Goal: Feedback & Contribution: Submit feedback/report problem

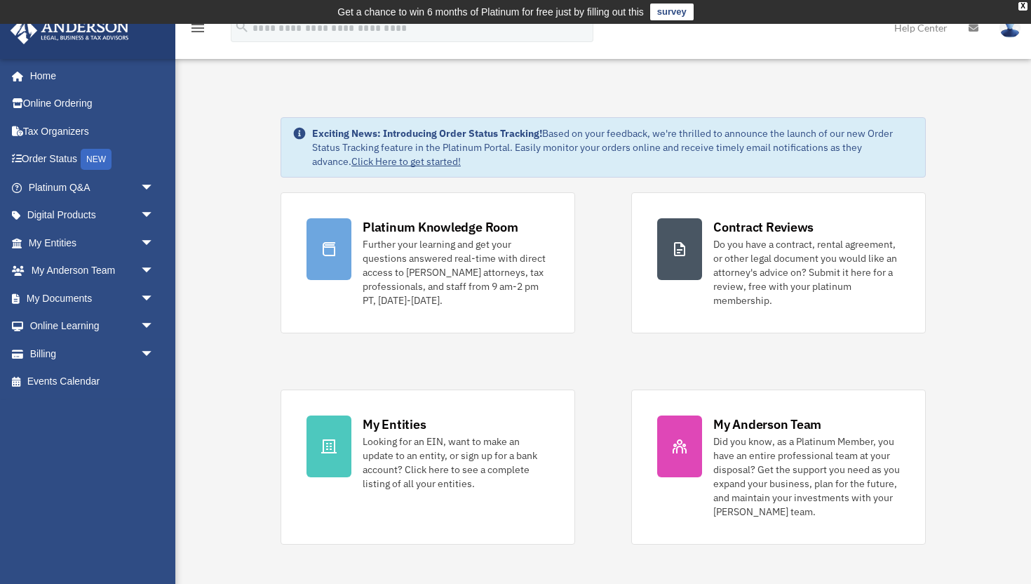
click at [662, 11] on link "survey" at bounding box center [671, 12] width 43 height 17
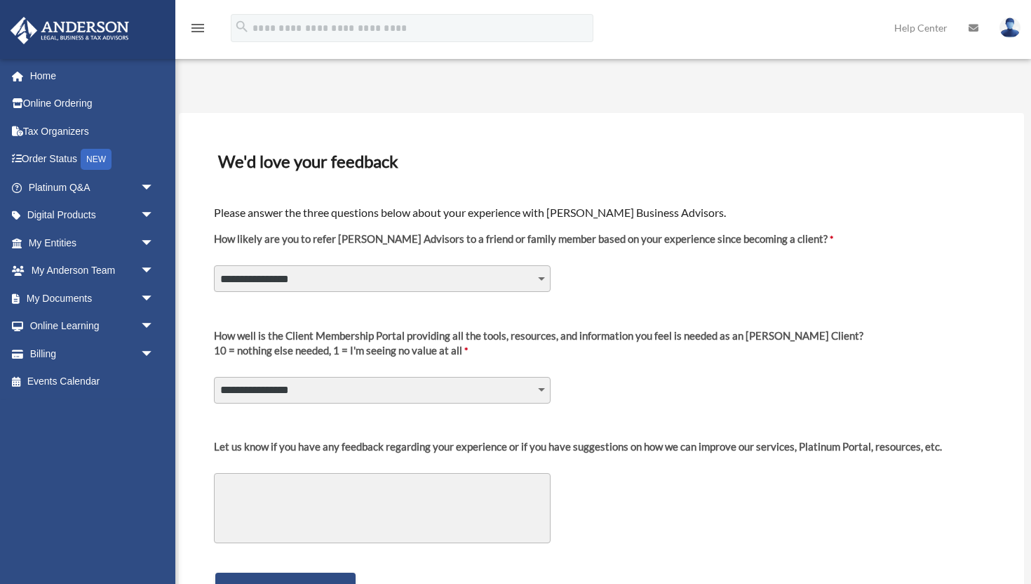
click at [479, 274] on select "**********" at bounding box center [382, 278] width 337 height 27
select select "********"
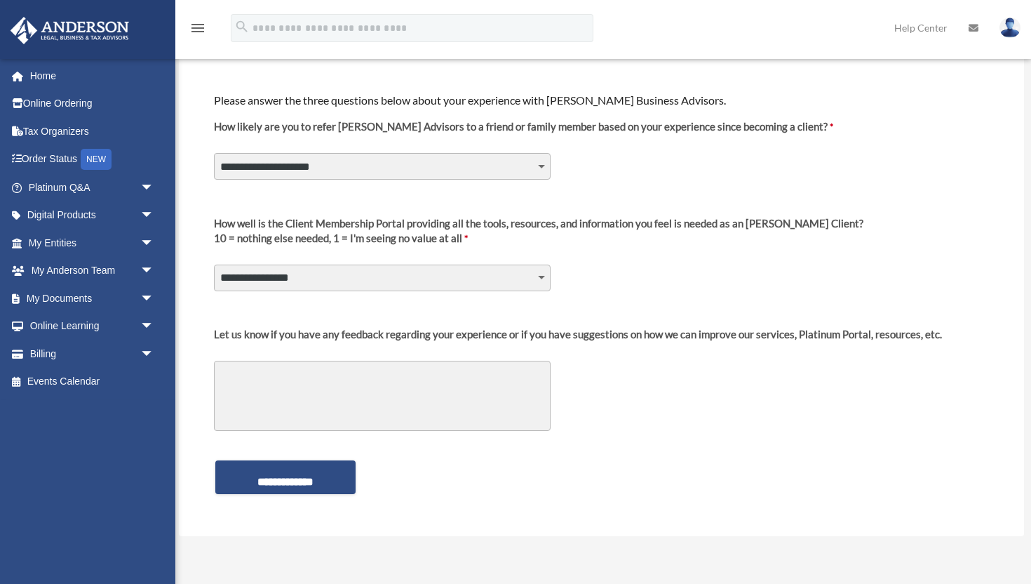
scroll to position [114, 0]
click at [453, 283] on select "**********" at bounding box center [382, 276] width 337 height 27
select select "********"
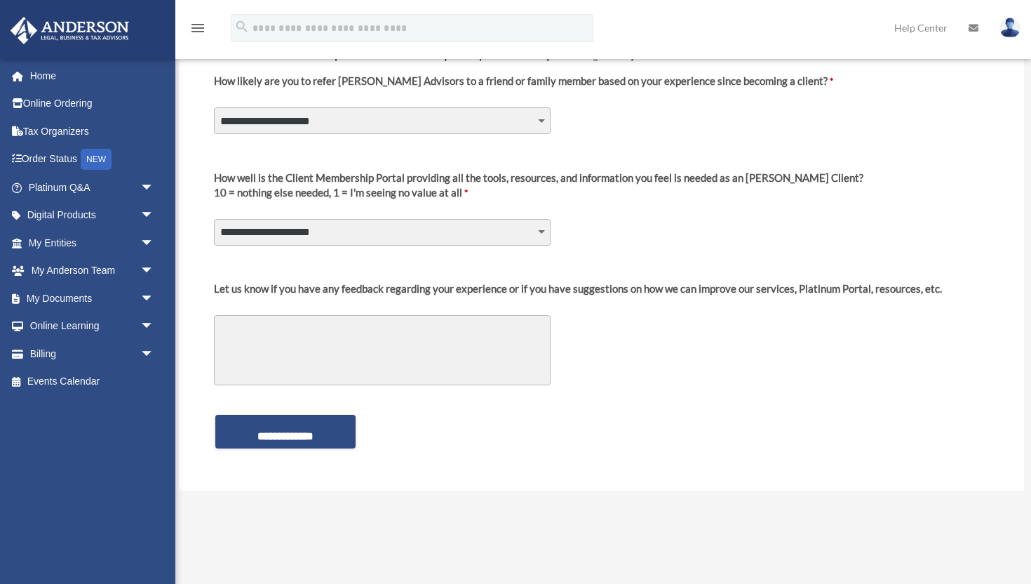
scroll to position [162, 0]
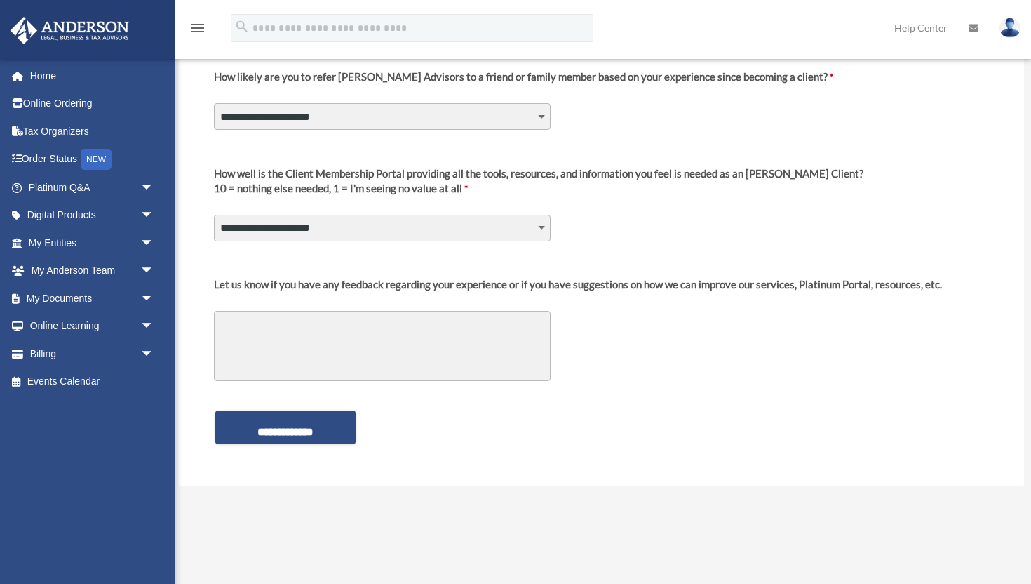
click at [412, 326] on textarea "Let us know if you have any feedback regarding your experience or if you have s…" at bounding box center [382, 346] width 337 height 70
click at [311, 423] on input "**********" at bounding box center [285, 427] width 140 height 34
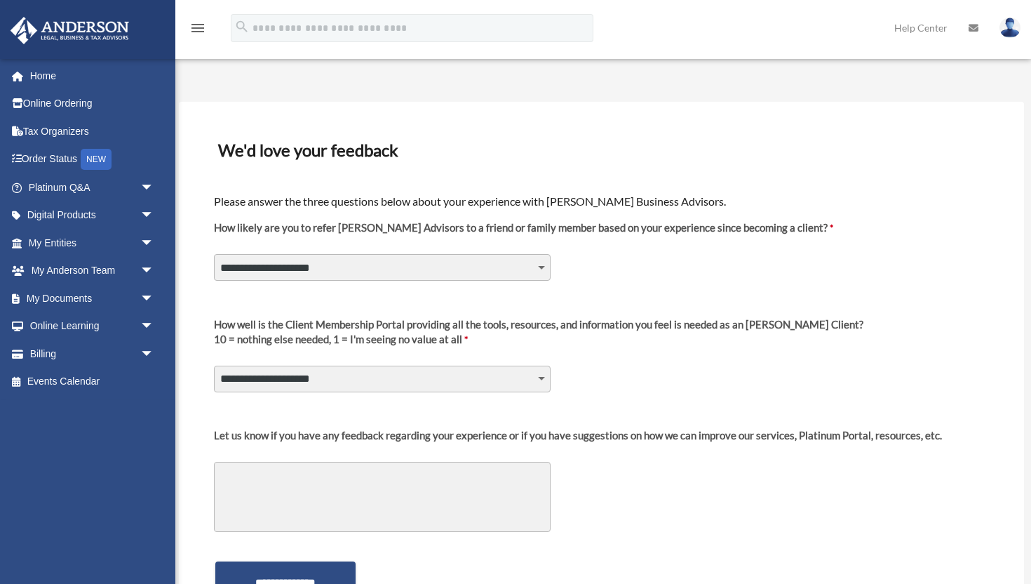
scroll to position [0, 0]
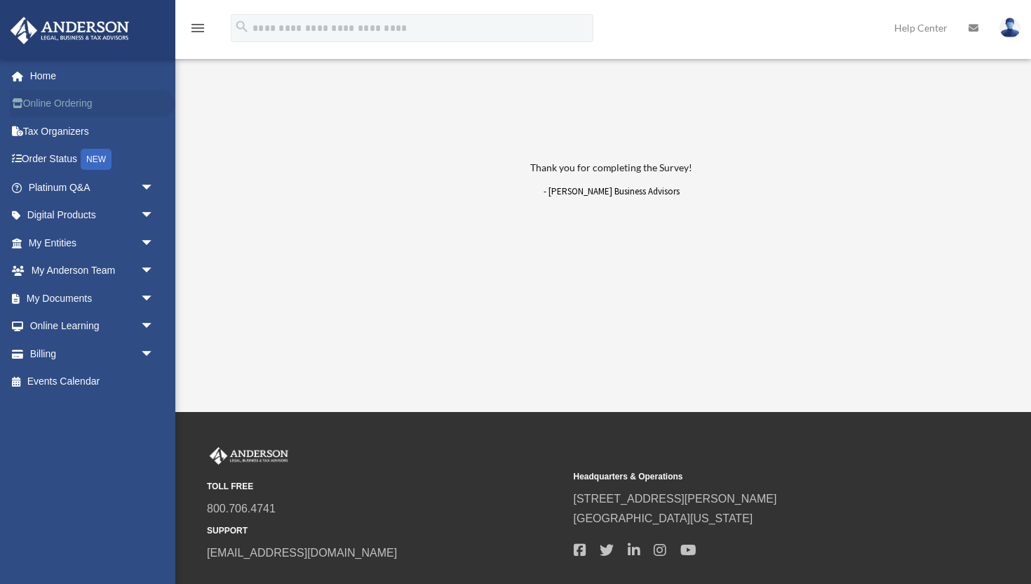
click at [67, 97] on link "Online Ordering" at bounding box center [93, 104] width 166 height 28
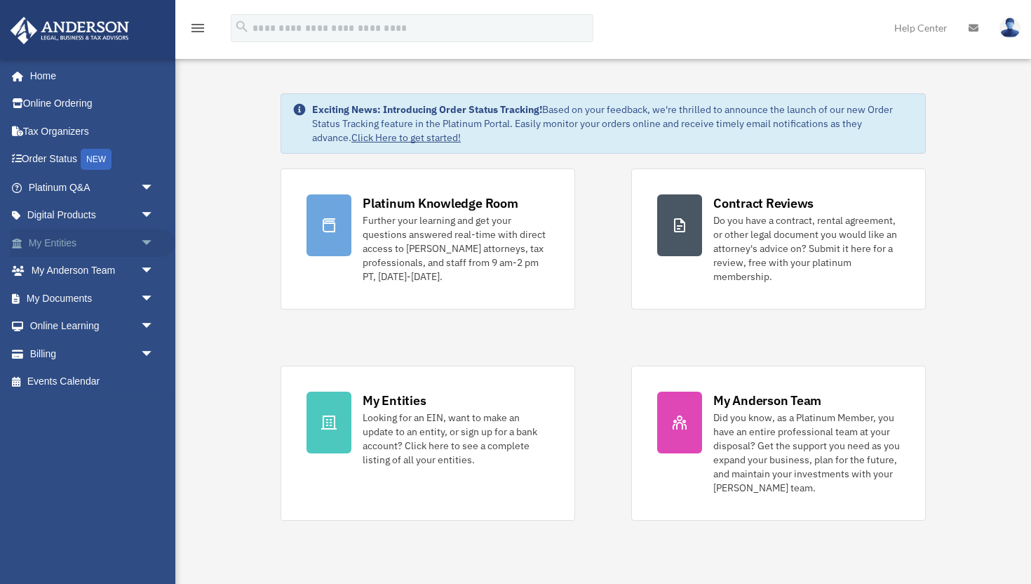
click at [74, 250] on link "My Entities arrow_drop_down" at bounding box center [93, 243] width 166 height 28
click at [147, 243] on span "arrow_drop_down" at bounding box center [154, 243] width 28 height 29
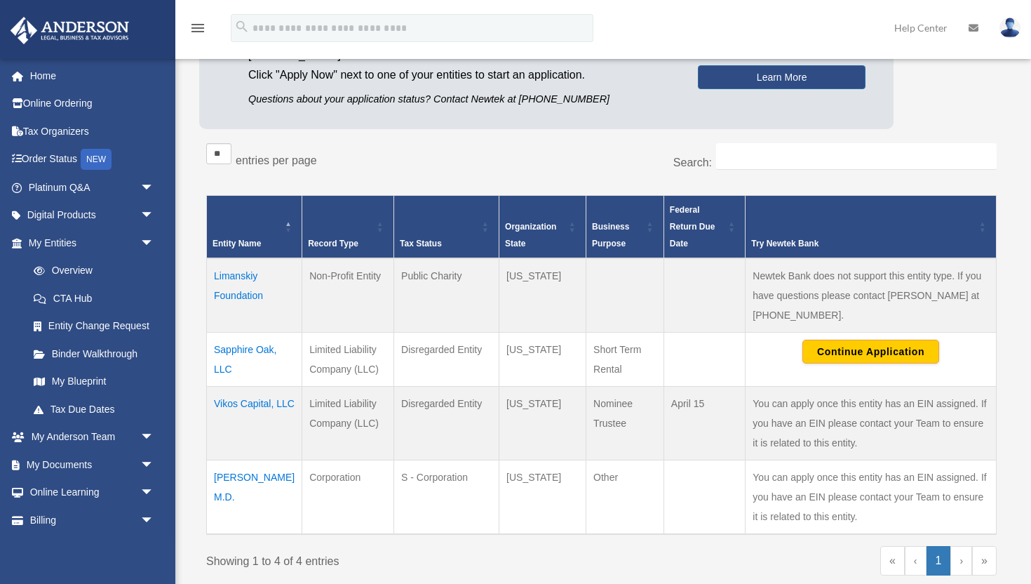
scroll to position [161, 0]
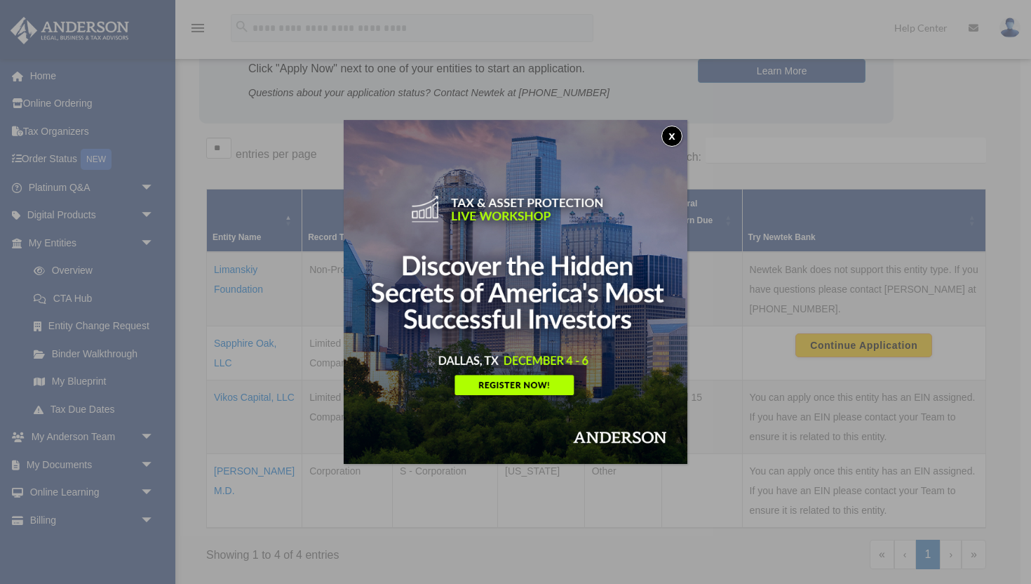
click at [668, 137] on button "x" at bounding box center [671, 136] width 21 height 21
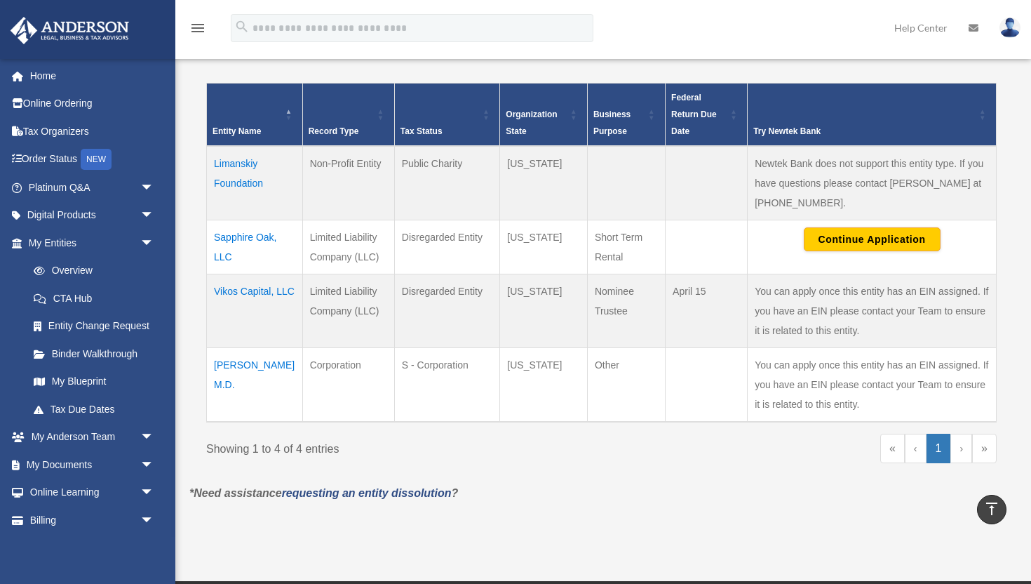
scroll to position [267, 0]
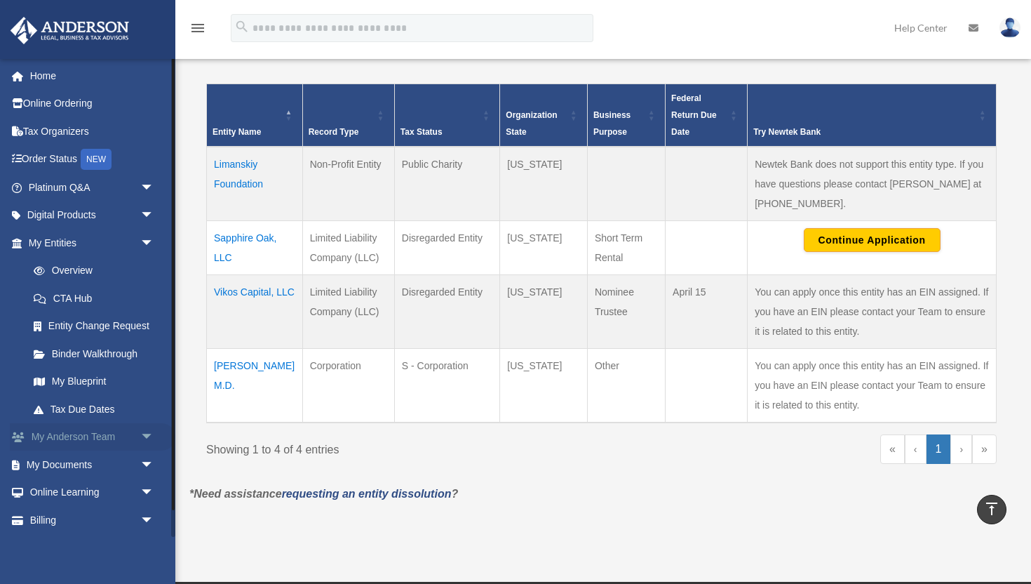
click at [145, 436] on span "arrow_drop_down" at bounding box center [154, 437] width 28 height 29
click at [95, 412] on link "Tax Due Dates" at bounding box center [98, 409] width 156 height 28
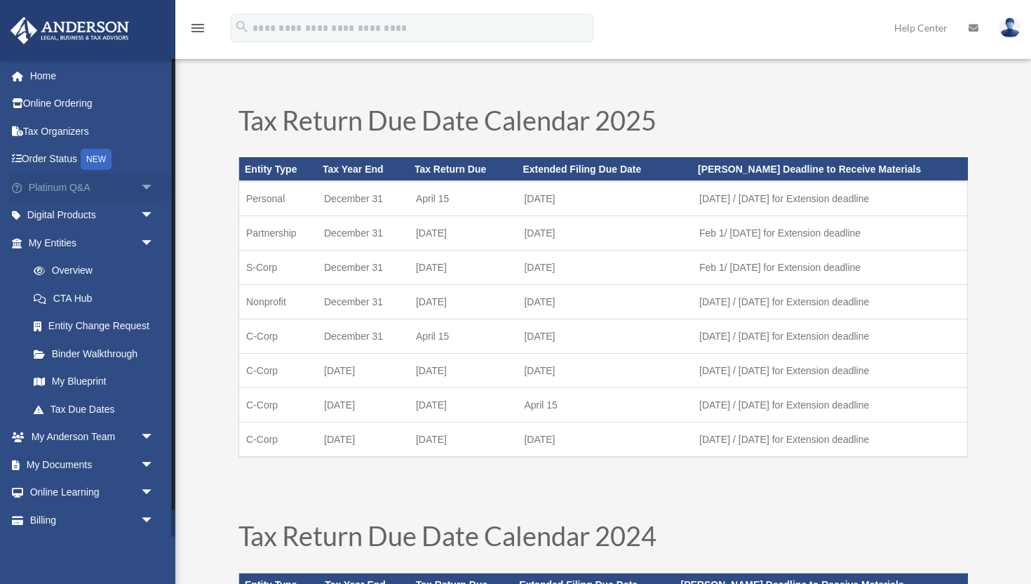
click at [154, 189] on span "arrow_drop_down" at bounding box center [154, 187] width 28 height 29
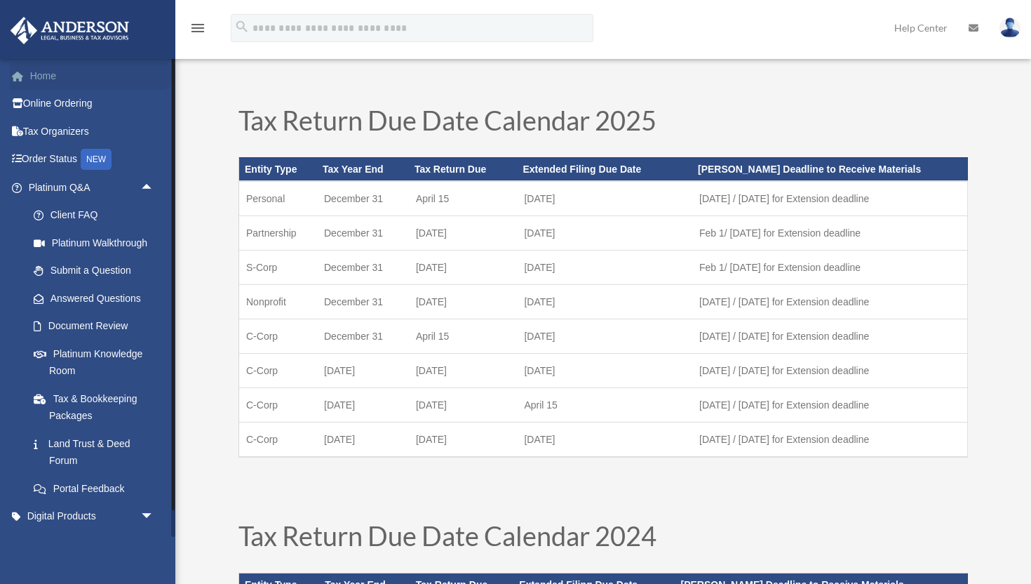
click at [47, 76] on link "Home" at bounding box center [93, 76] width 166 height 28
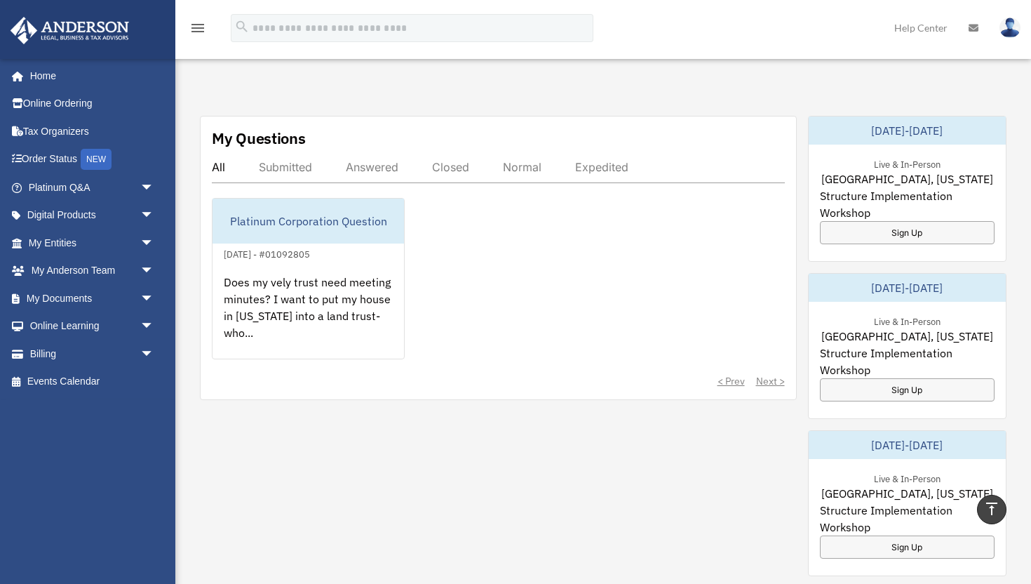
scroll to position [477, 0]
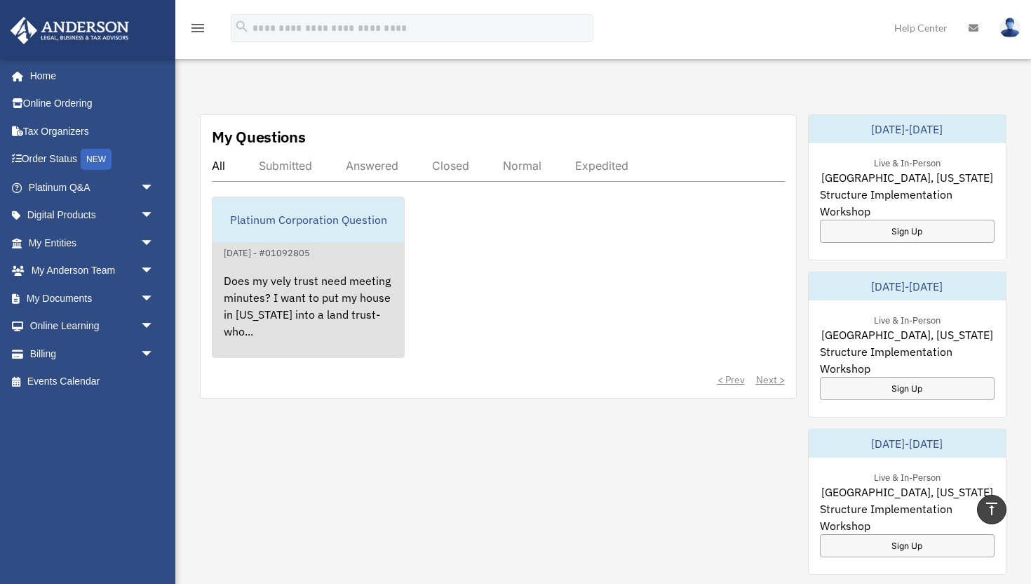
click at [284, 293] on div "Does my vely trust need meeting minutes? I want to put my house in [US_STATE] i…" at bounding box center [308, 315] width 191 height 109
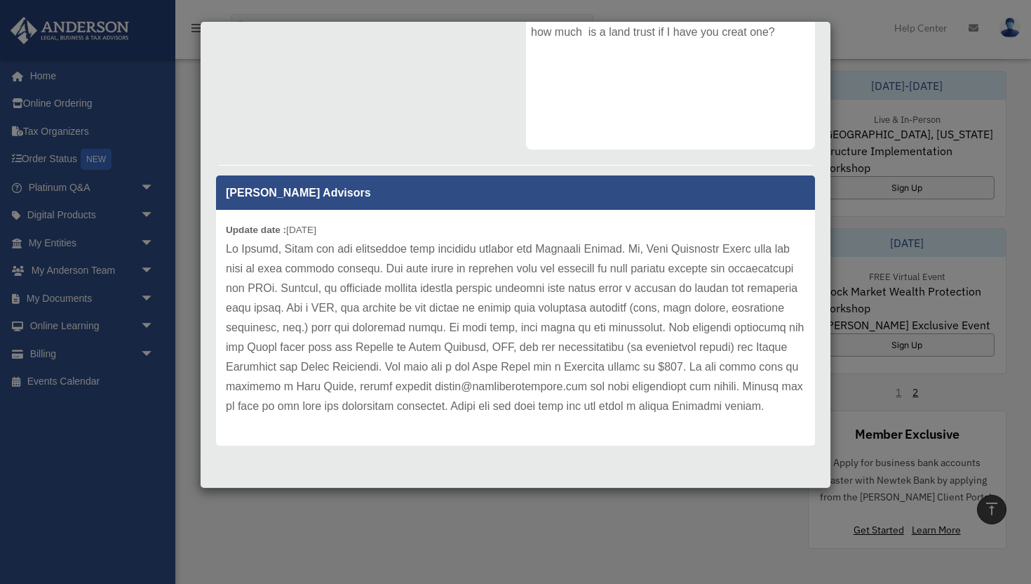
scroll to position [840, 0]
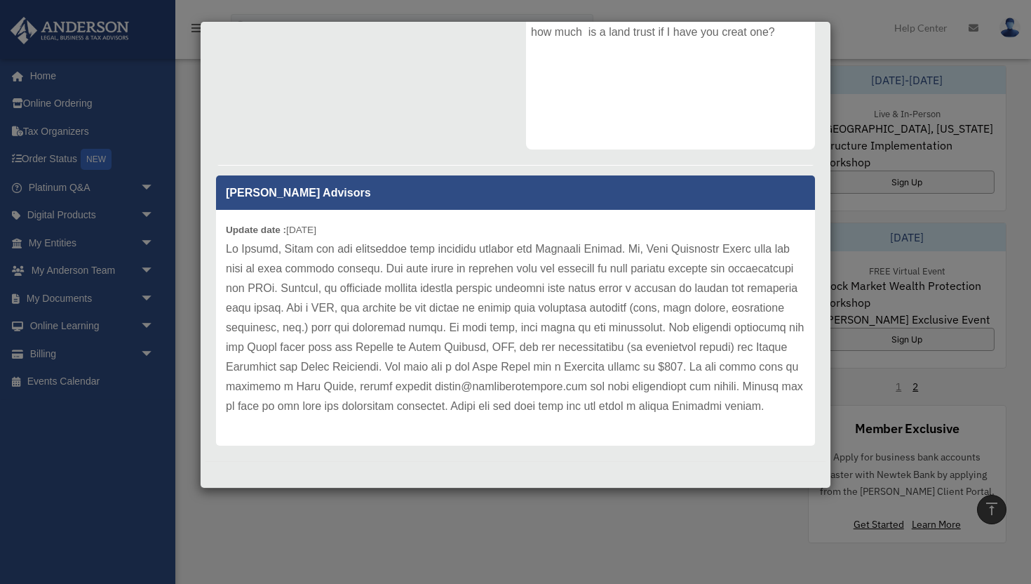
click at [828, 310] on div "Case Detail × Platinum Corporation Question Case Number 01092805 Created Date […" at bounding box center [515, 254] width 631 height 467
click at [844, 316] on div "Case Detail × Platinum Corporation Question Case Number 01092805 Created Date […" at bounding box center [515, 292] width 1031 height 584
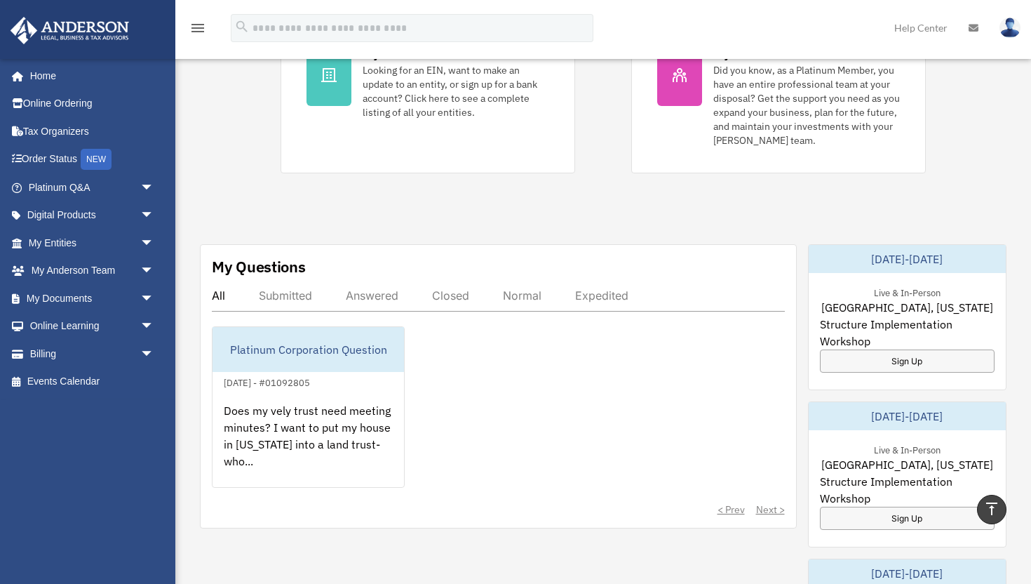
scroll to position [0, 0]
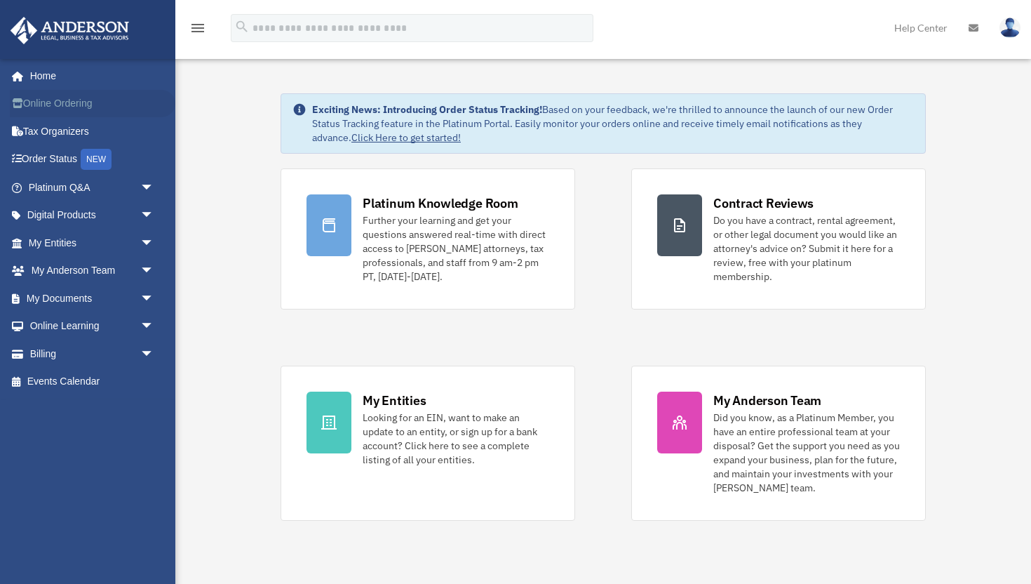
click at [88, 102] on link "Online Ordering" at bounding box center [93, 104] width 166 height 28
